Goal: Information Seeking & Learning: Find contact information

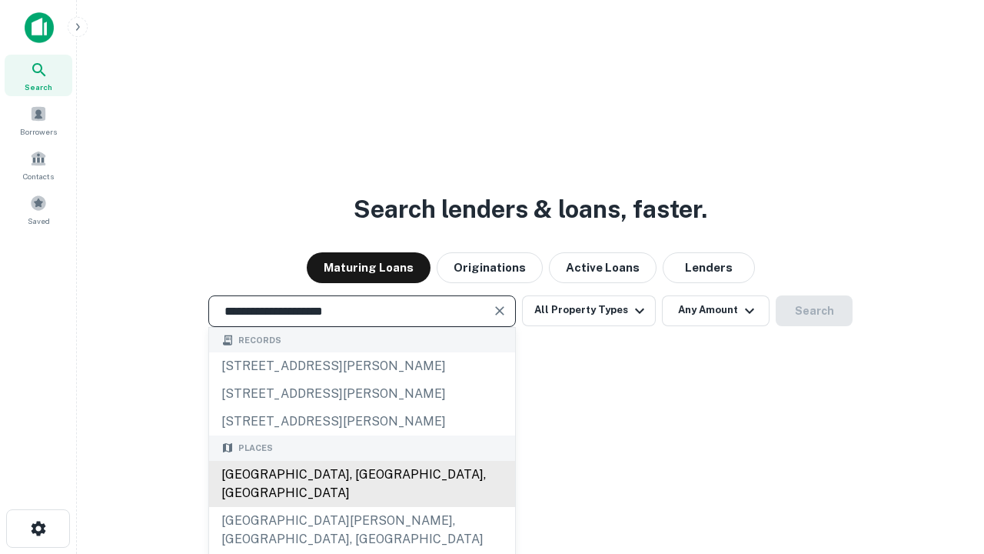
click at [361, 507] on div "[GEOGRAPHIC_DATA], [GEOGRAPHIC_DATA], [GEOGRAPHIC_DATA]" at bounding box center [362, 484] width 306 height 46
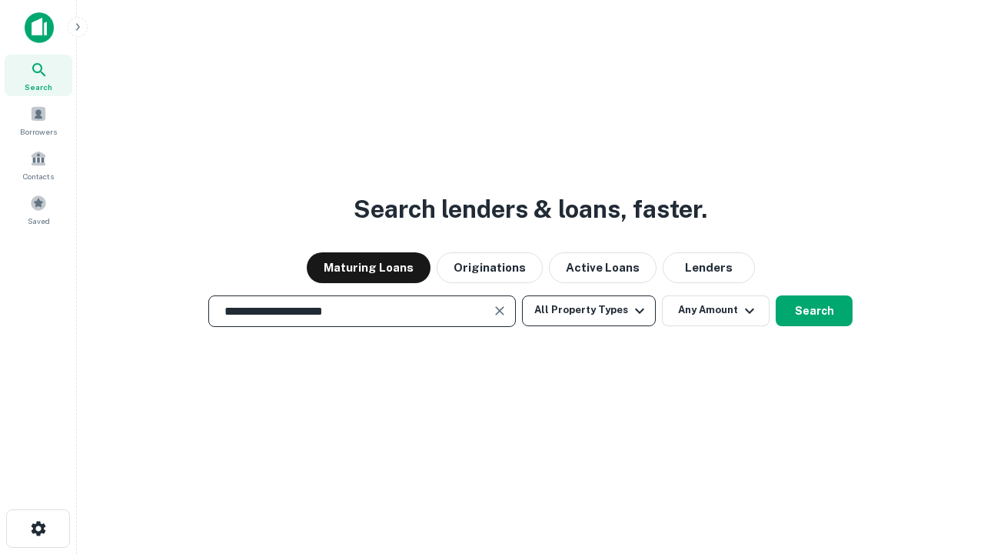
type input "**********"
click at [589, 310] on button "All Property Types" at bounding box center [589, 310] width 134 height 31
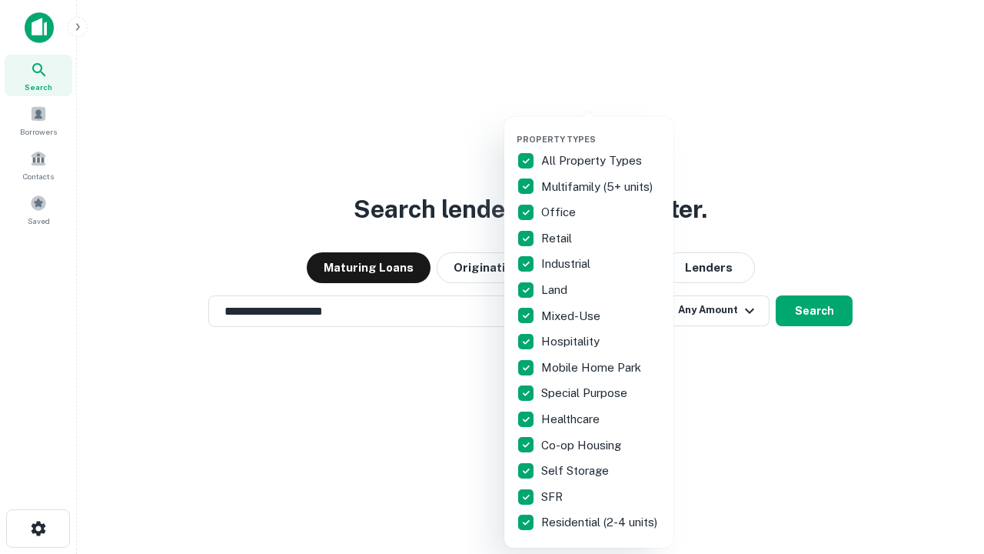
click at [601, 129] on button "button" at bounding box center [601, 129] width 169 height 1
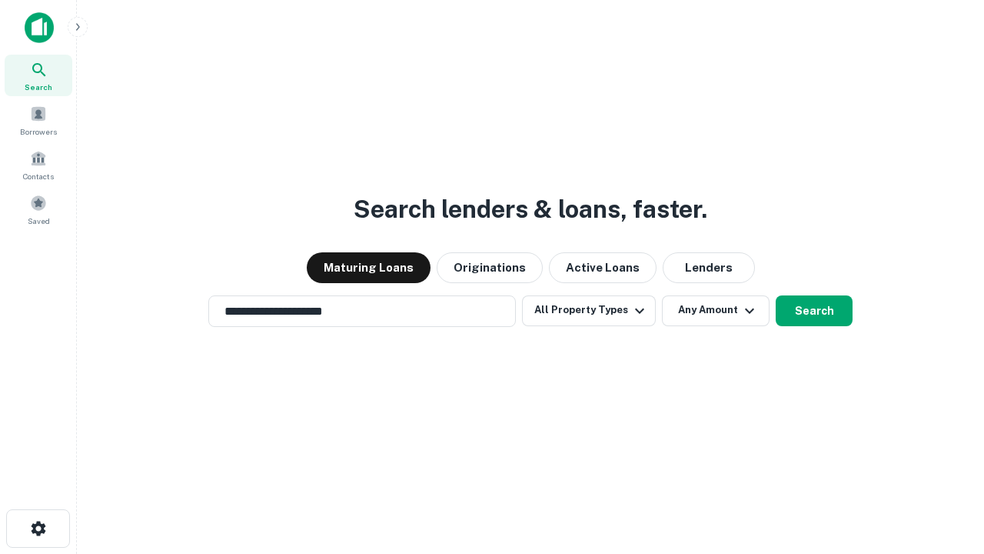
scroll to position [24, 0]
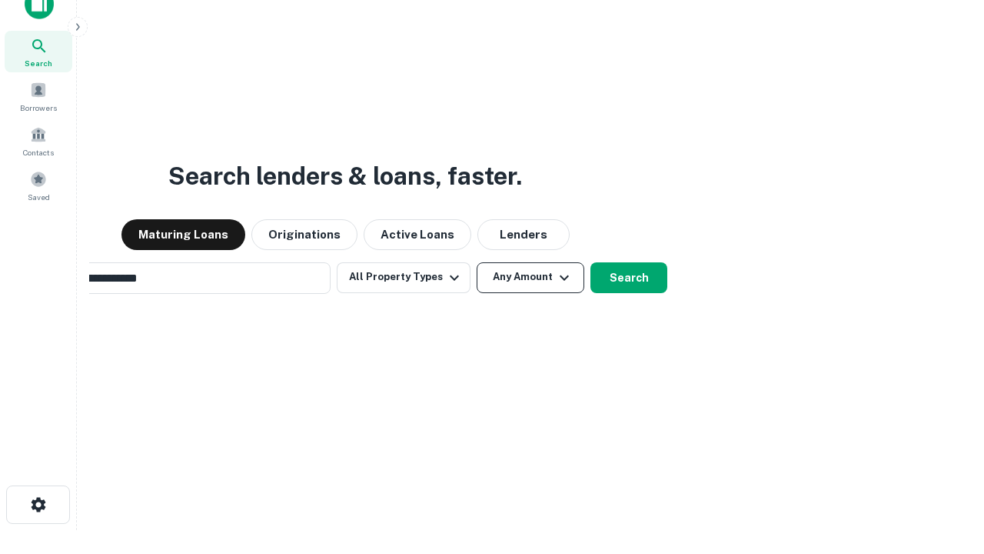
click at [477, 262] on button "Any Amount" at bounding box center [531, 277] width 108 height 31
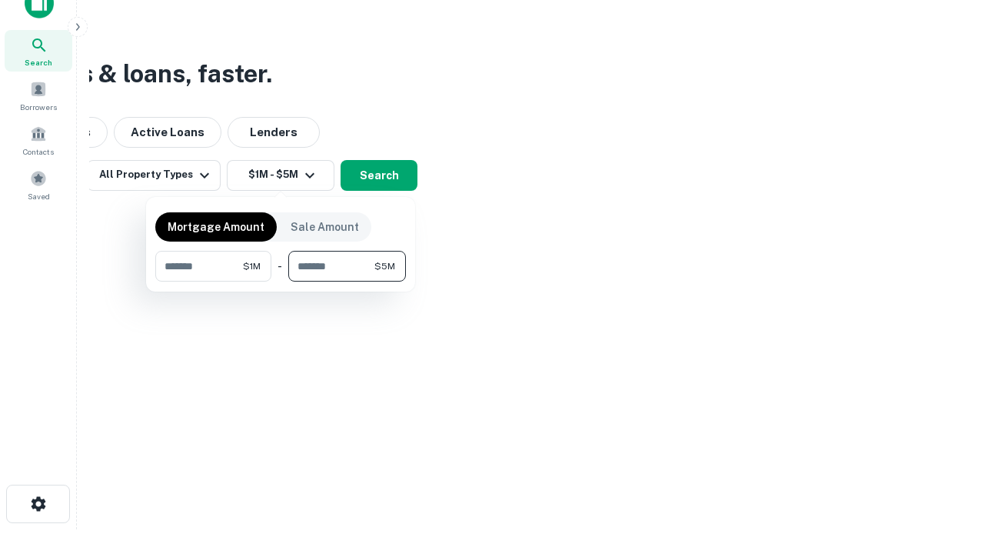
type input "*******"
click at [281, 281] on button "button" at bounding box center [280, 281] width 251 height 1
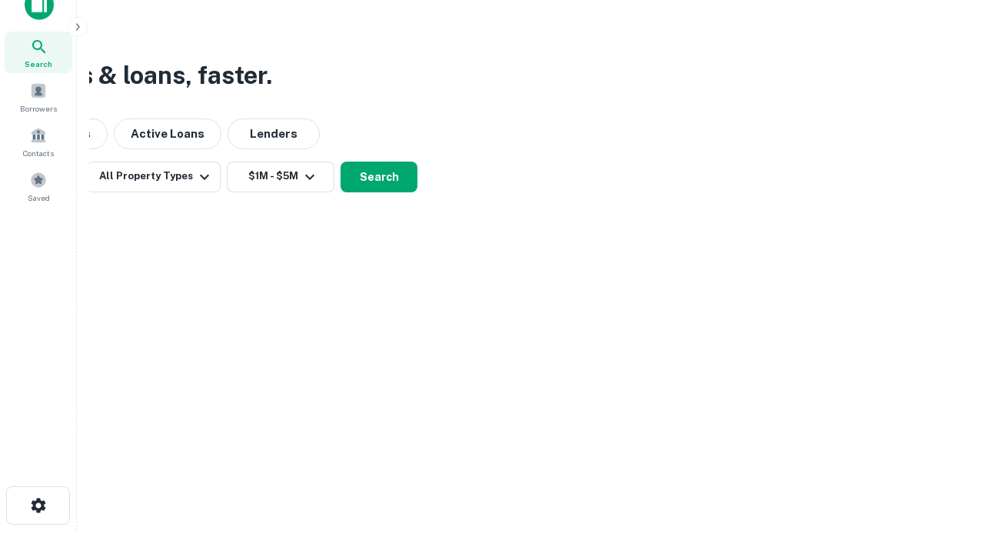
scroll to position [9, 284]
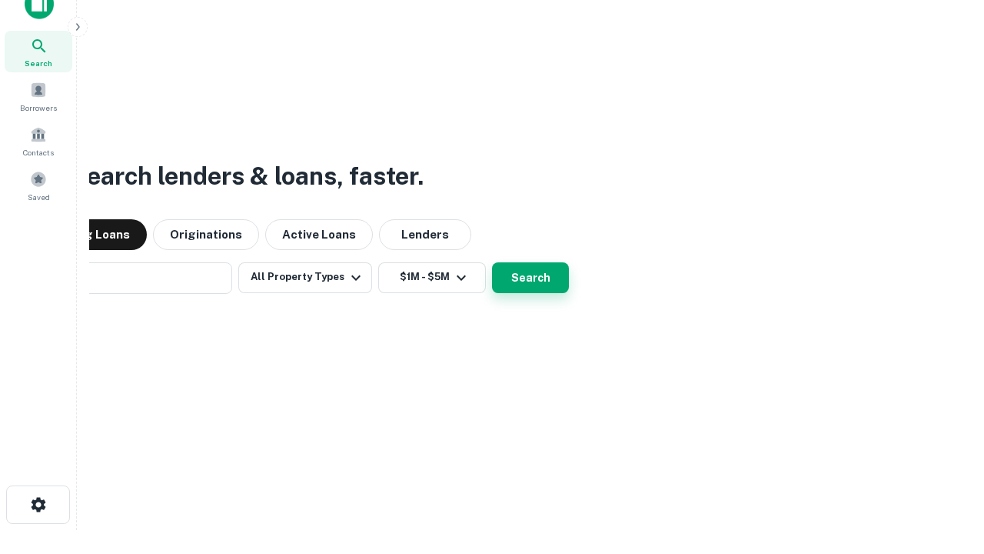
click at [492, 262] on button "Search" at bounding box center [530, 277] width 77 height 31
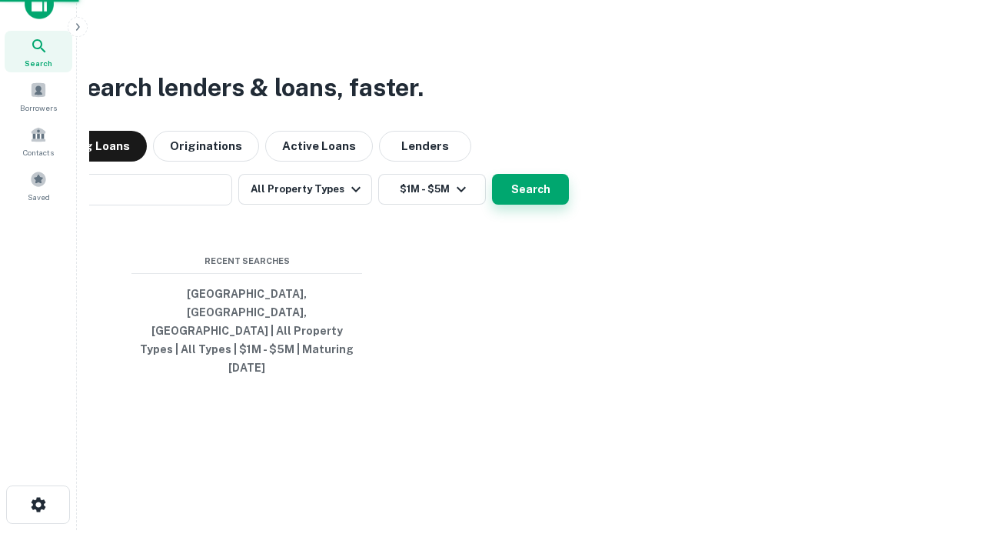
scroll to position [41, 435]
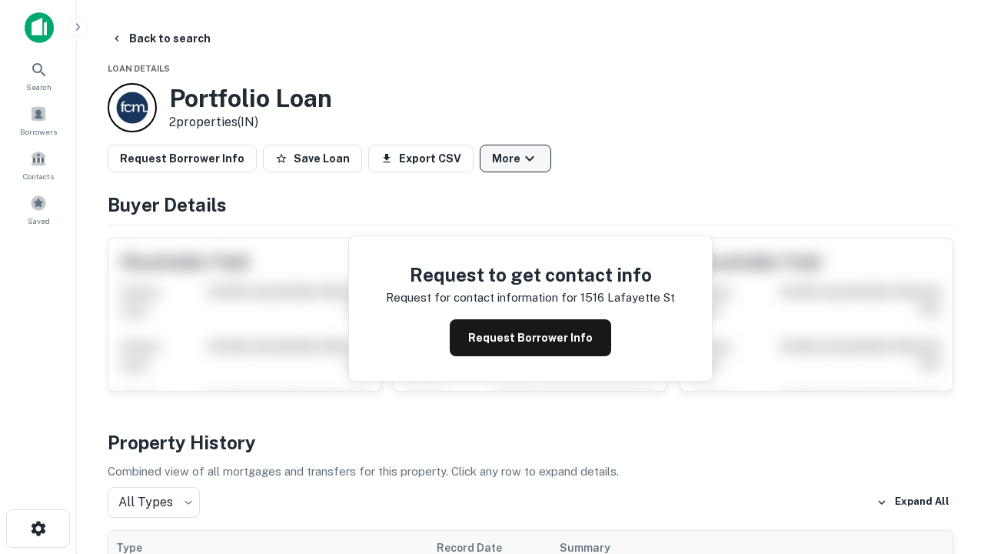
click at [515, 158] on button "More" at bounding box center [516, 159] width 72 height 28
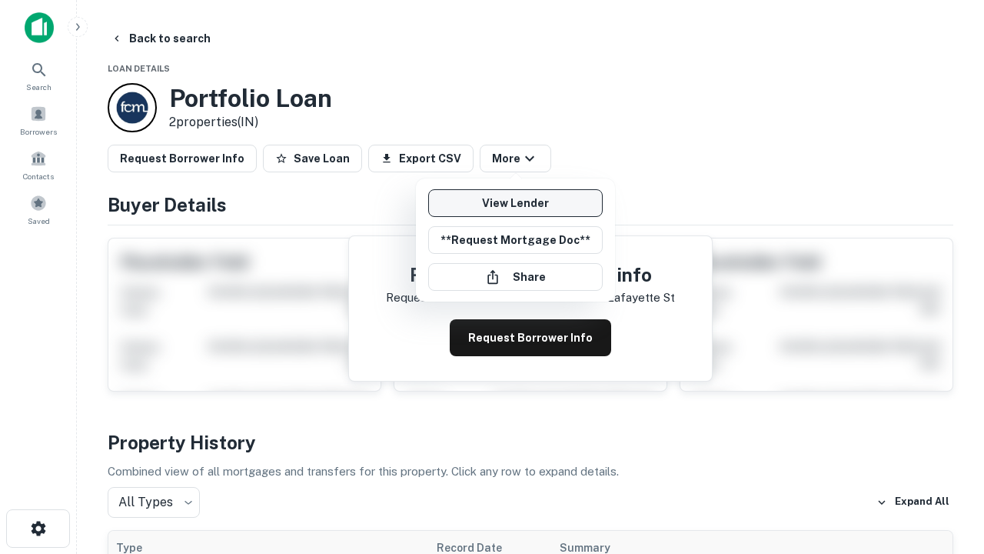
click at [515, 203] on link "View Lender" at bounding box center [515, 203] width 175 height 28
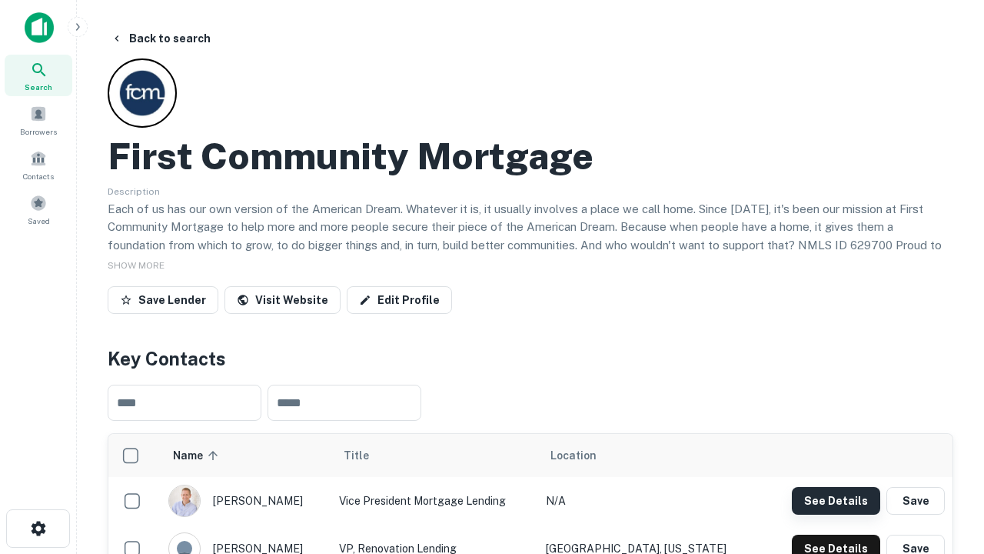
click at [836, 500] on button "See Details" at bounding box center [836, 501] width 88 height 28
click at [38, 528] on icon "button" at bounding box center [38, 528] width 18 height 18
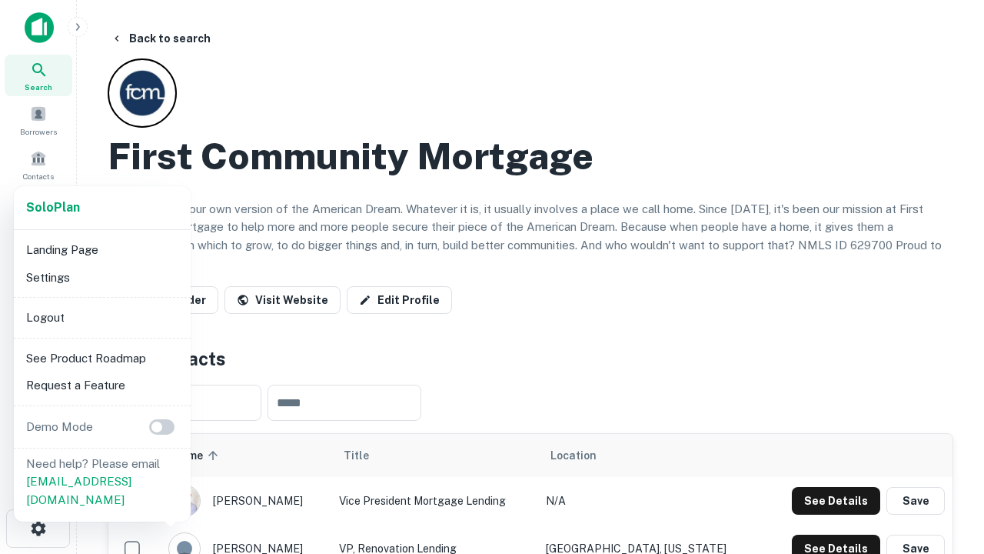
click at [102, 317] on li "Logout" at bounding box center [102, 318] width 165 height 28
